Goal: Task Accomplishment & Management: Manage account settings

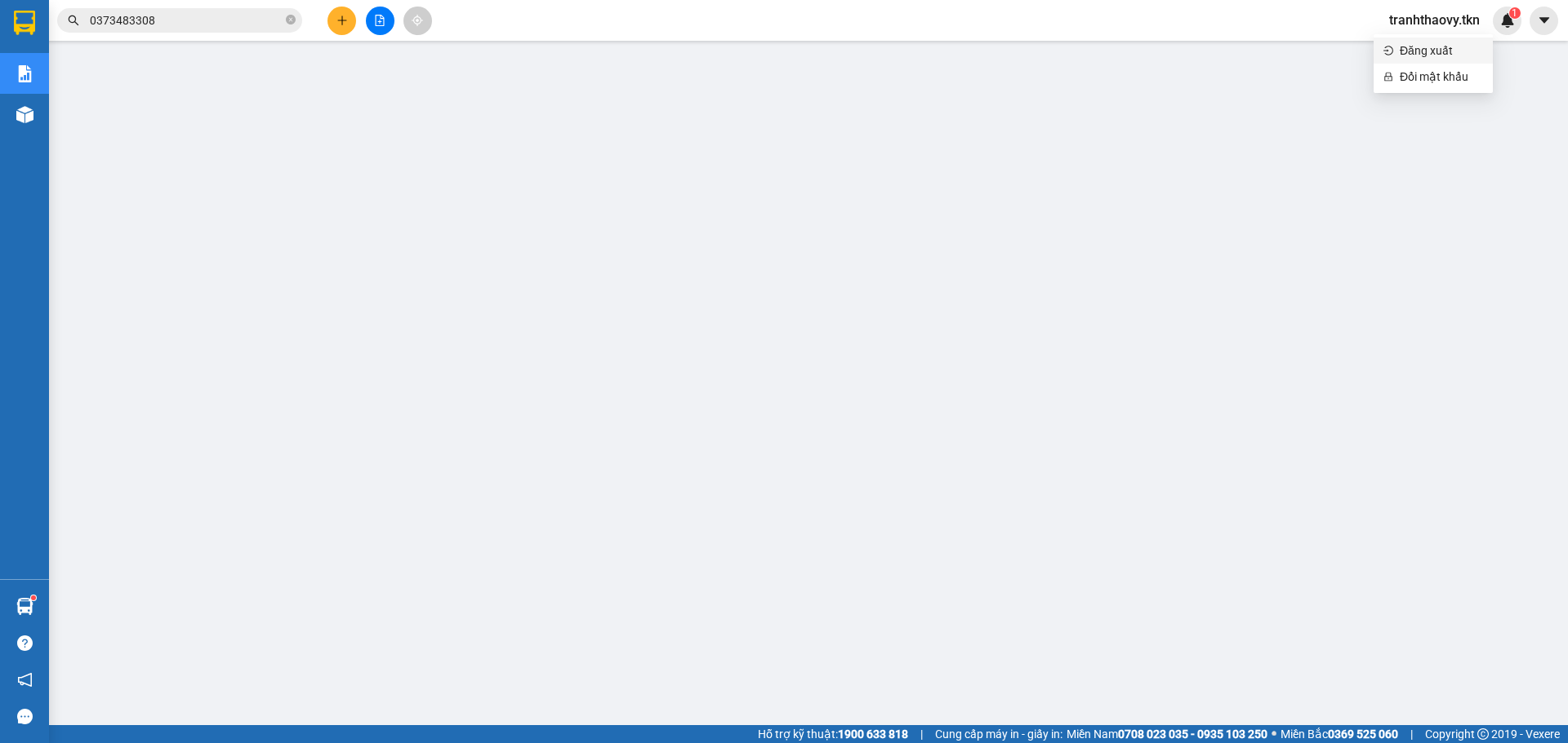
click at [1442, 51] on span "Đăng xuất" at bounding box center [1442, 51] width 84 height 18
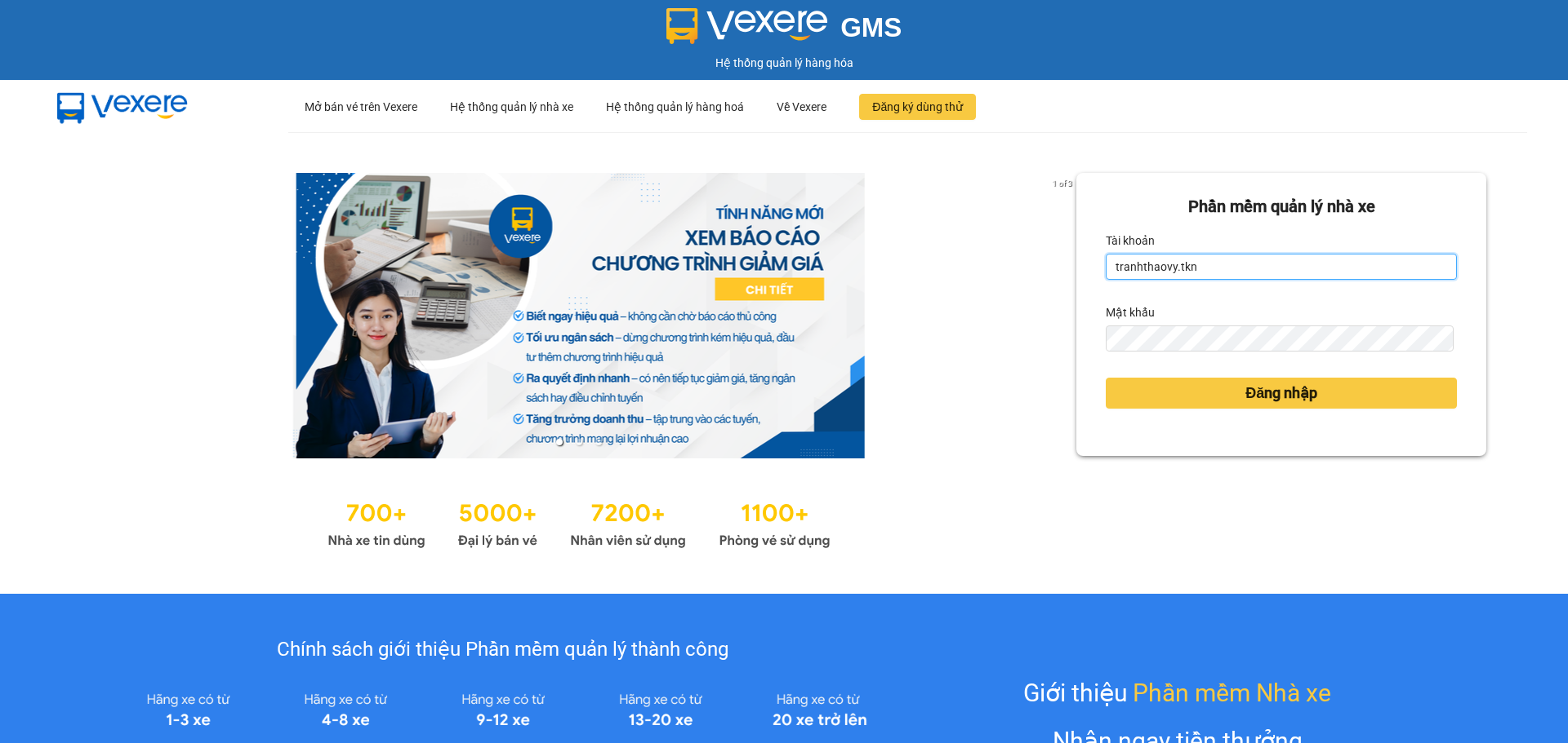
click at [1218, 269] on input "tranhthaovy.tkn" at bounding box center [1280, 267] width 351 height 26
type input "thusuong.tkn"
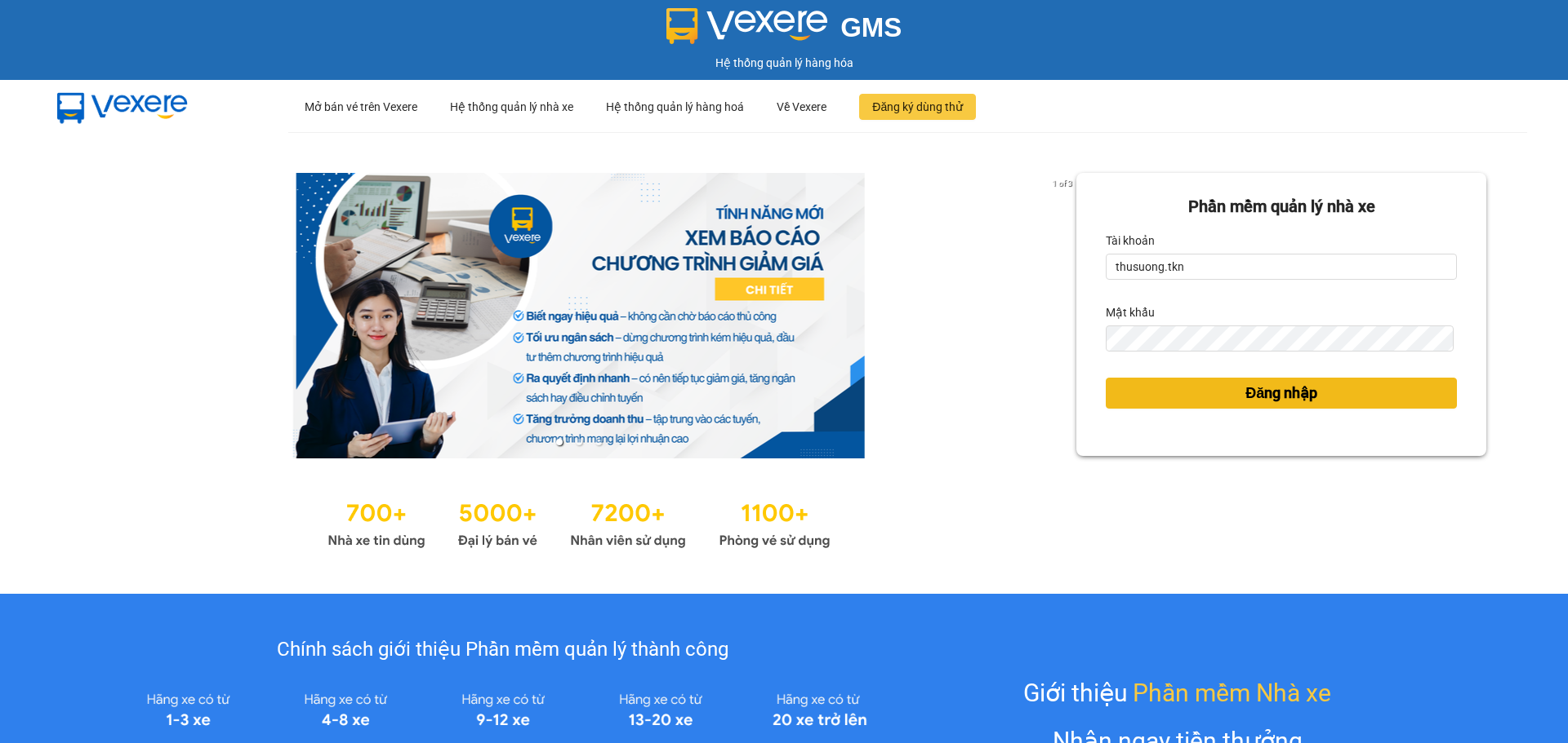
click at [1283, 390] on span "Đăng nhập" at bounding box center [1281, 393] width 71 height 23
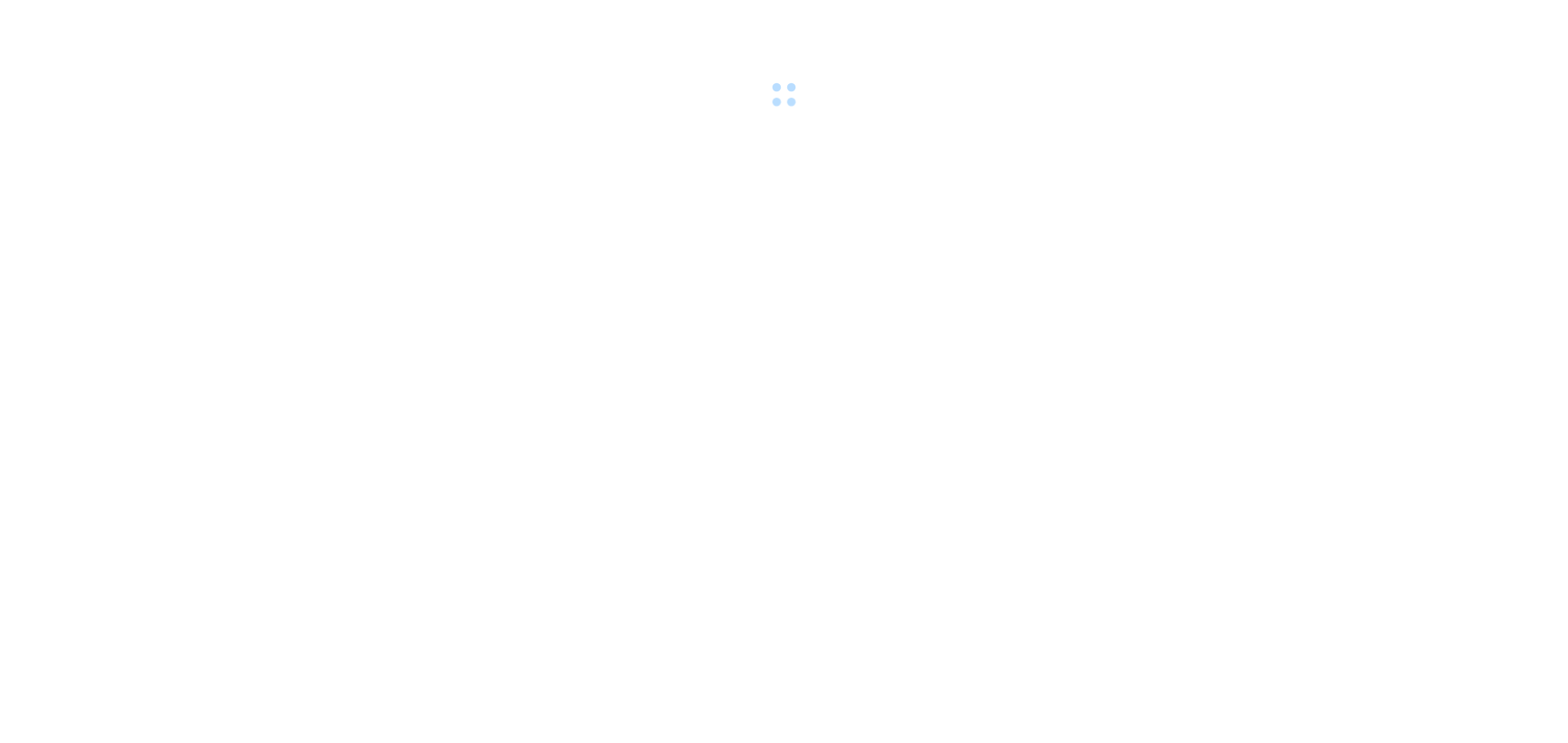
drag, startPoint x: 1288, startPoint y: 394, endPoint x: 1279, endPoint y: 393, distance: 9.1
click at [1288, 394] on body at bounding box center [784, 371] width 1568 height 743
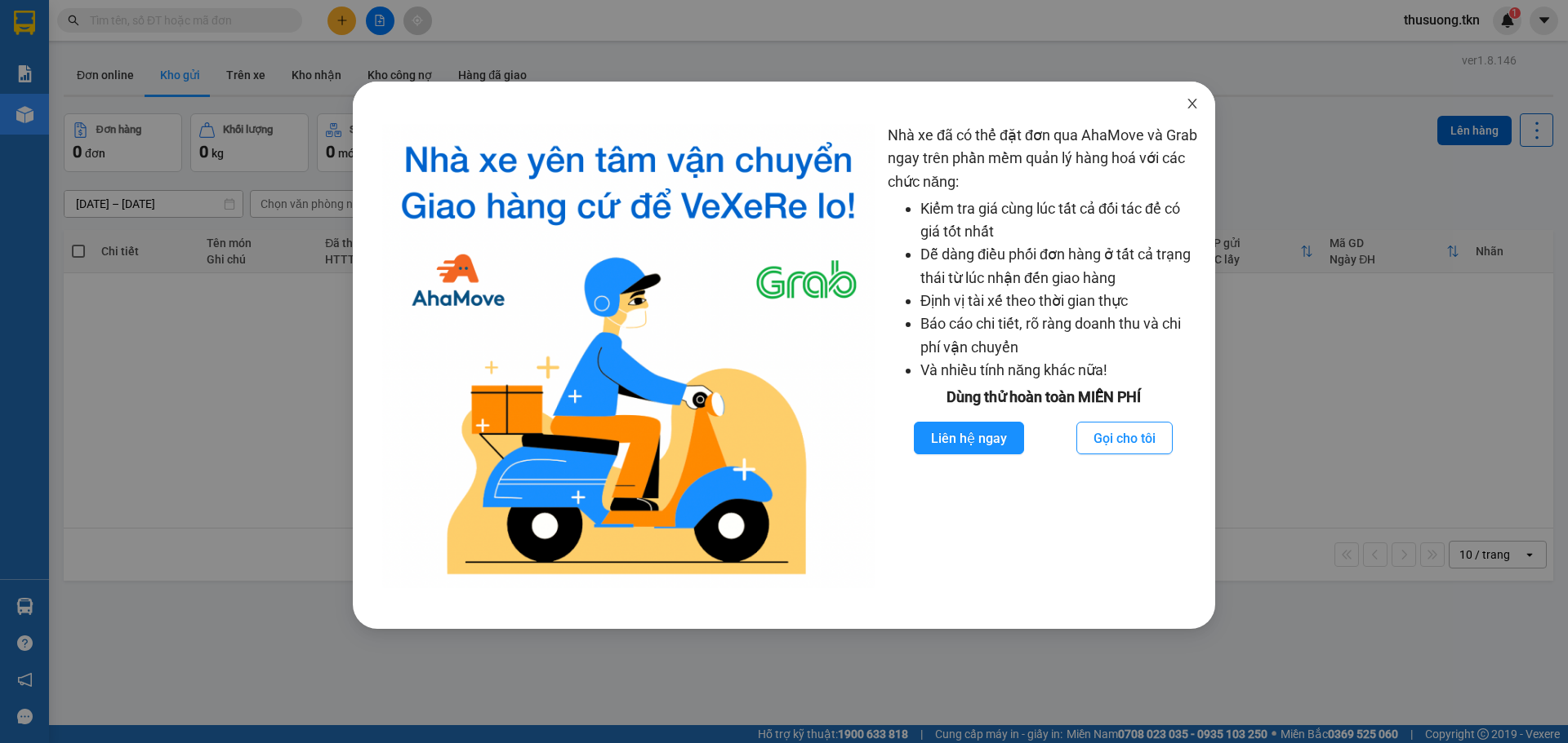
click at [1202, 102] on span "Close" at bounding box center [1192, 105] width 45 height 45
